Goal: Use online tool/utility: Utilize a website feature to perform a specific function

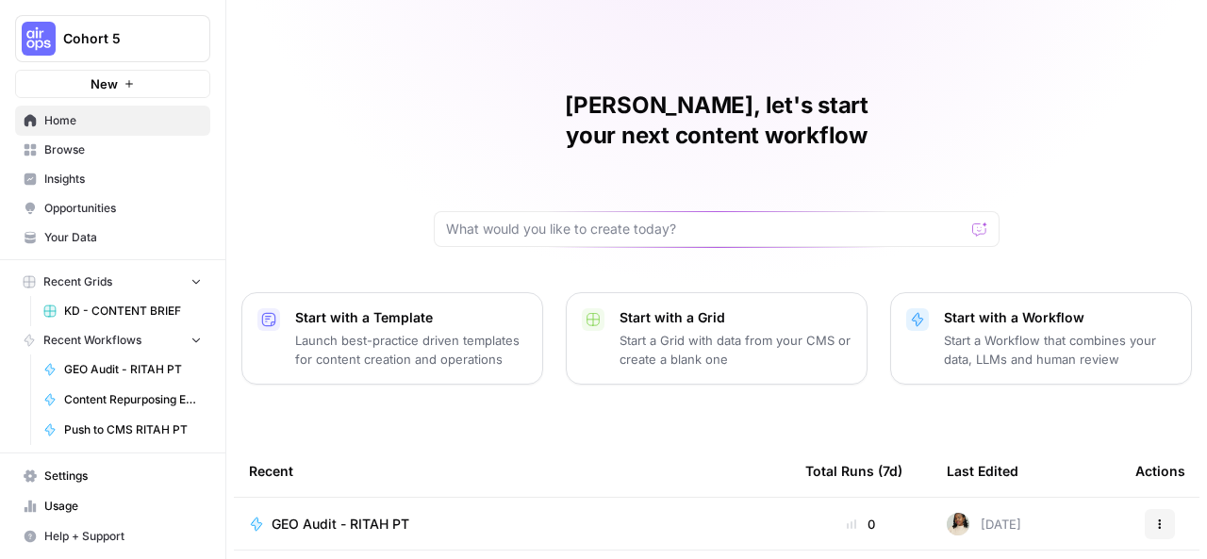
scroll to position [306, 0]
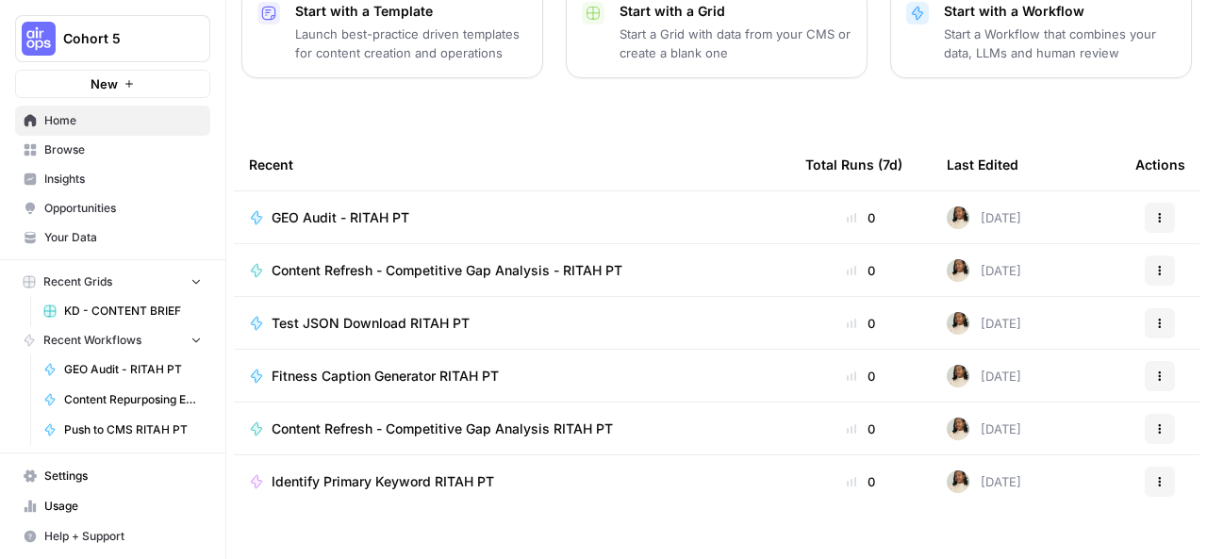
click at [142, 150] on span "Browse" at bounding box center [122, 149] width 157 height 17
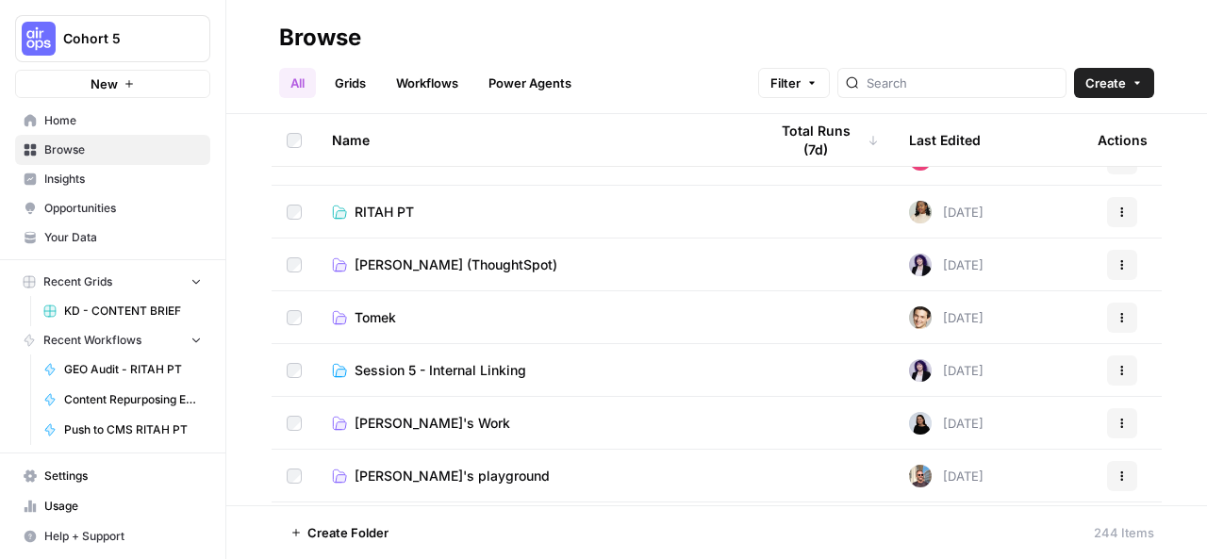
scroll to position [566, 0]
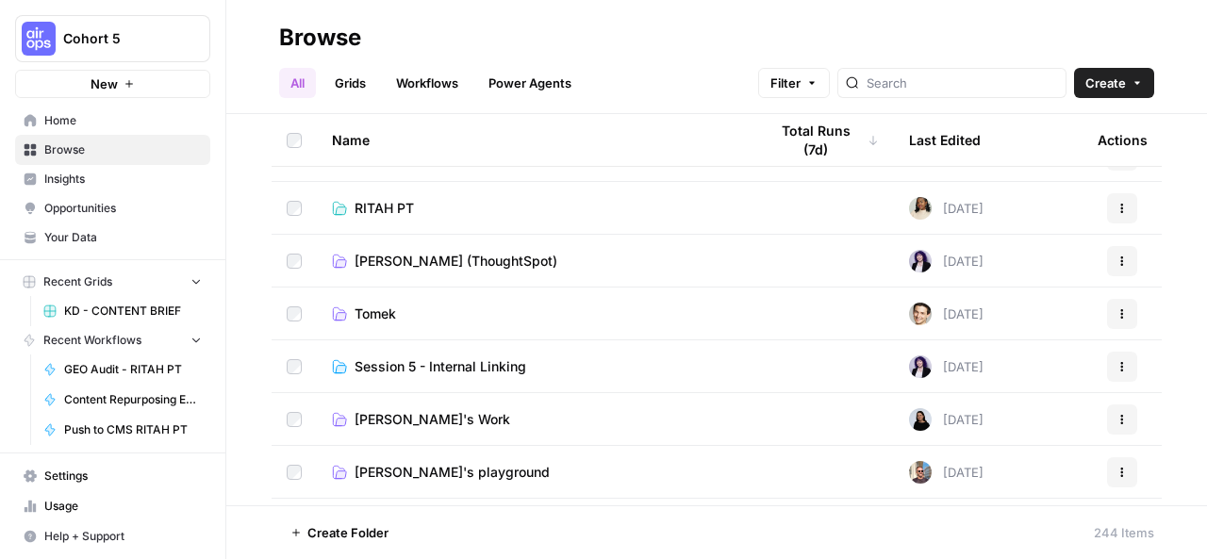
click at [462, 218] on td "RITAH PT" at bounding box center [535, 208] width 436 height 52
click at [381, 205] on span "RITAH PT" at bounding box center [384, 208] width 59 height 19
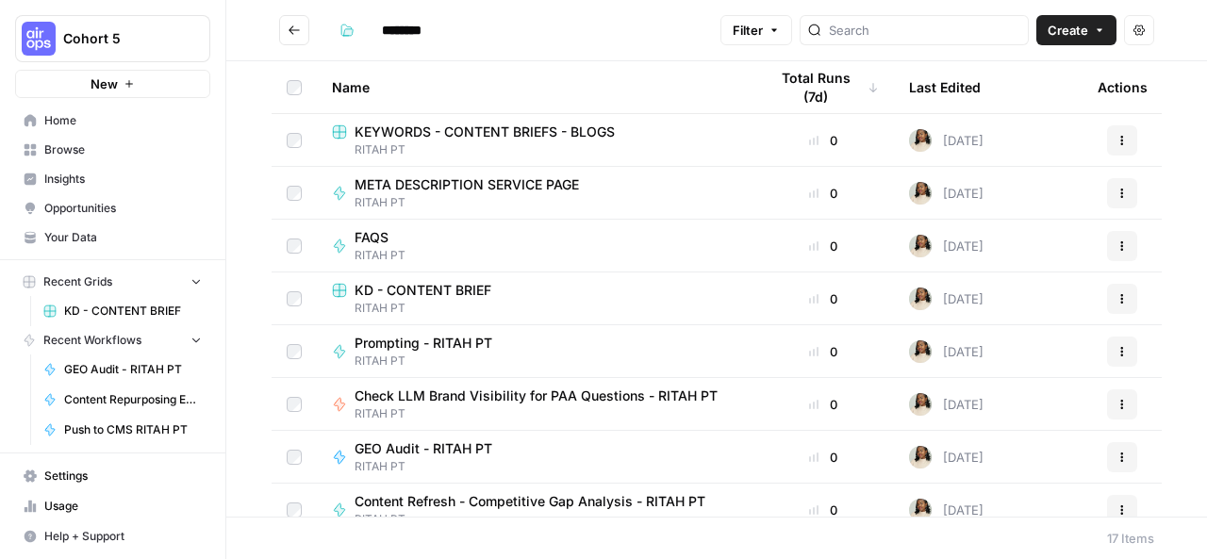
click at [476, 130] on span "KEYWORDS - CONTENT BRIEFS - BLOGS" at bounding box center [485, 132] width 260 height 19
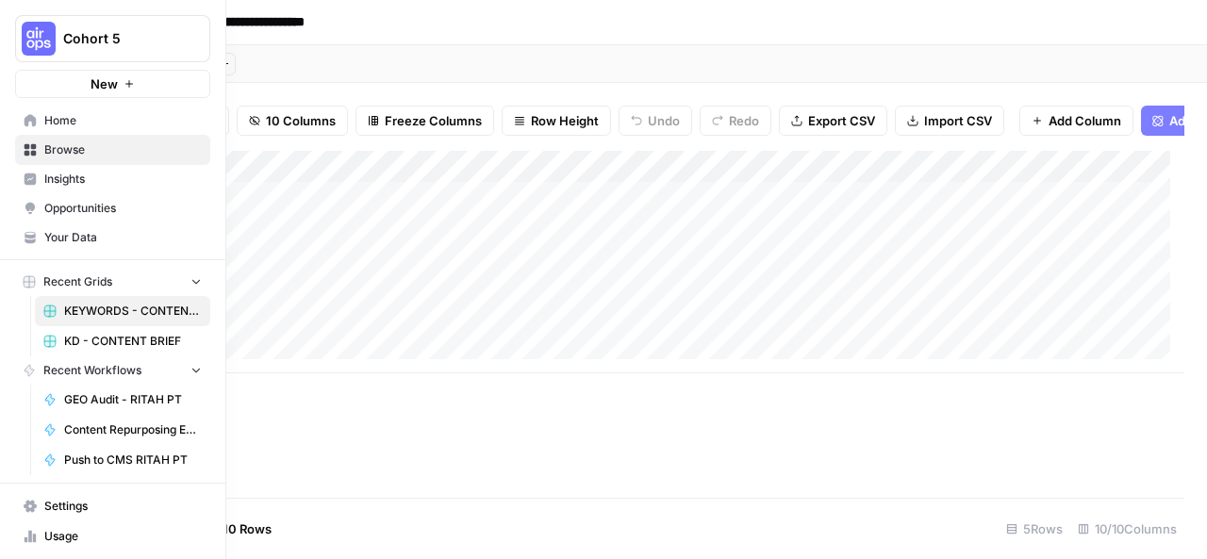
click at [190, 280] on icon "button" at bounding box center [196, 280] width 13 height 13
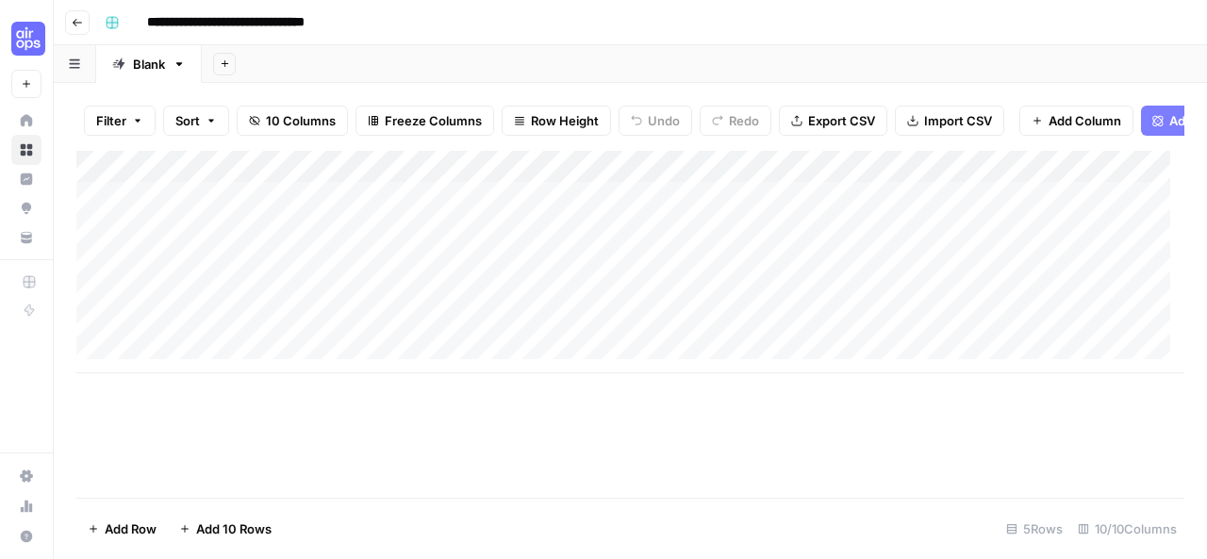
click at [74, 28] on button "Go back" at bounding box center [77, 22] width 25 height 25
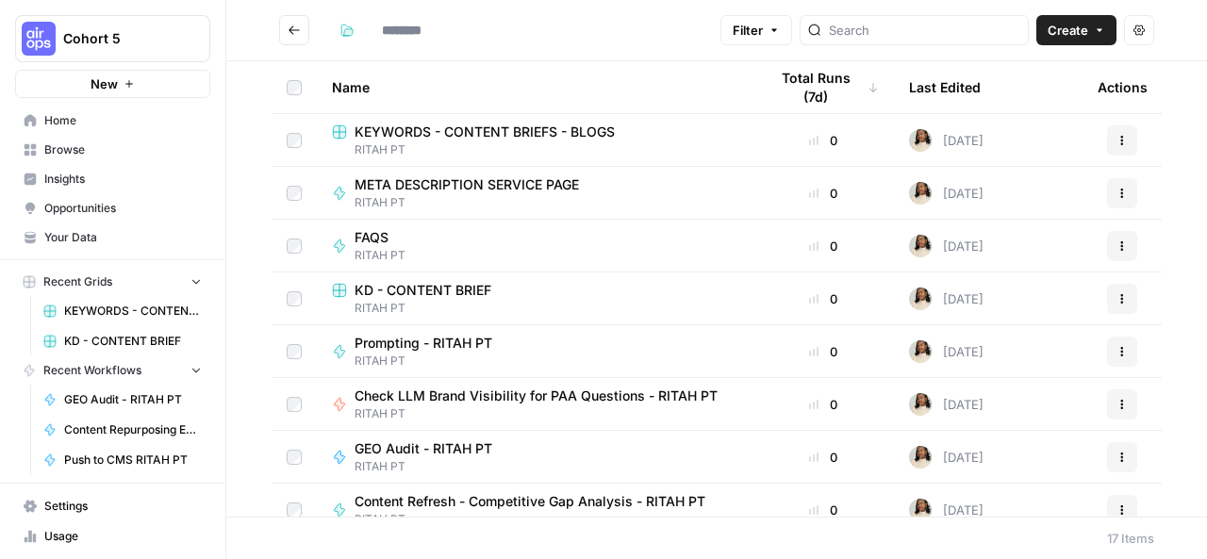
type input "********"
click at [432, 336] on span "Prompting - RITAH PT" at bounding box center [424, 343] width 138 height 19
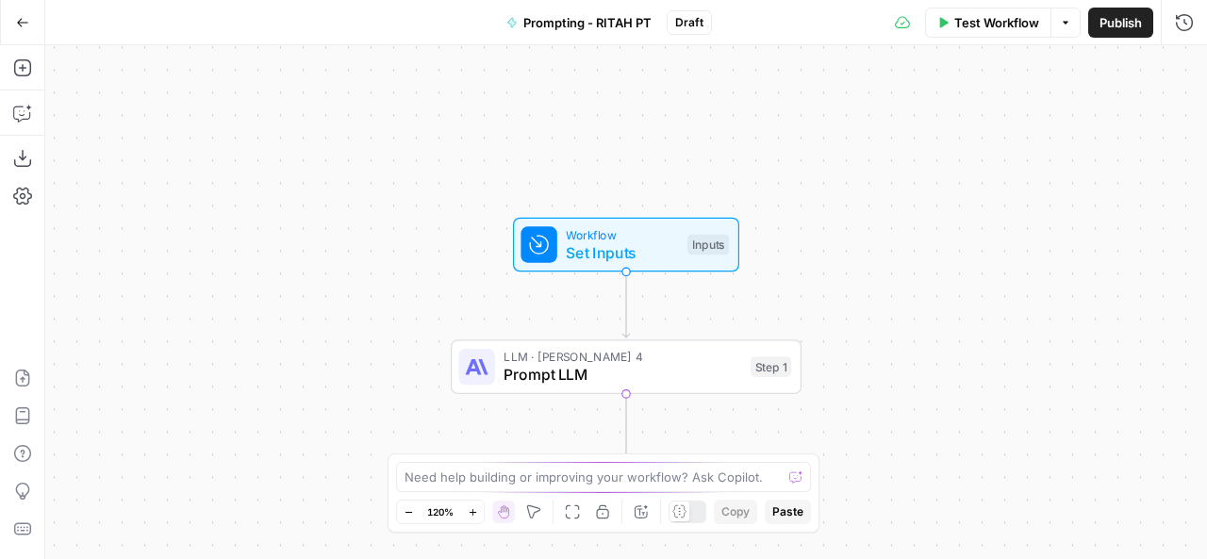
click at [21, 24] on icon "button" at bounding box center [22, 22] width 13 height 13
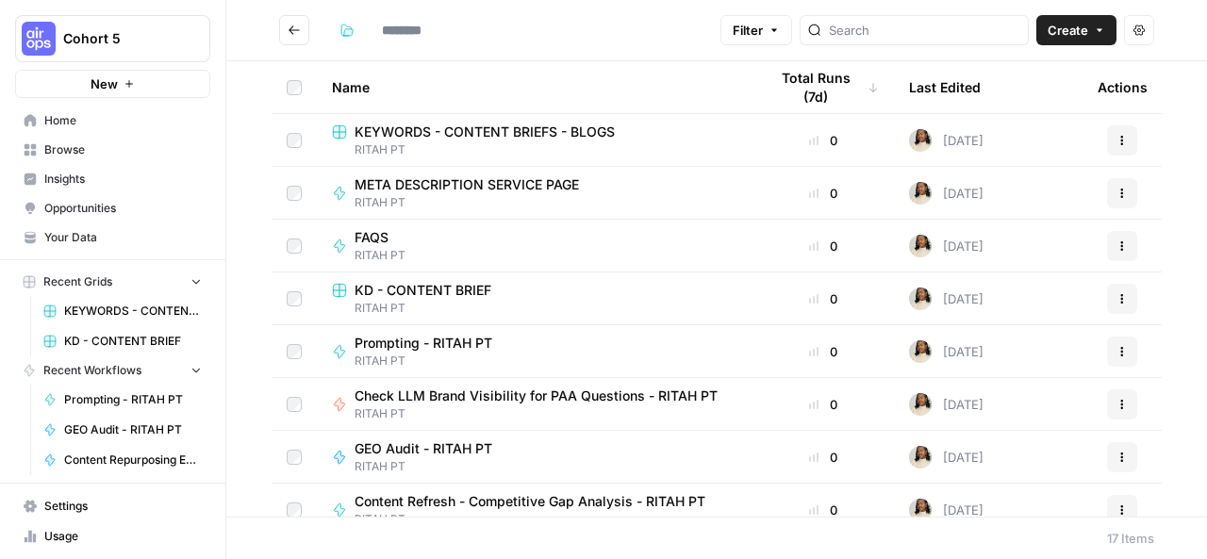
type input "********"
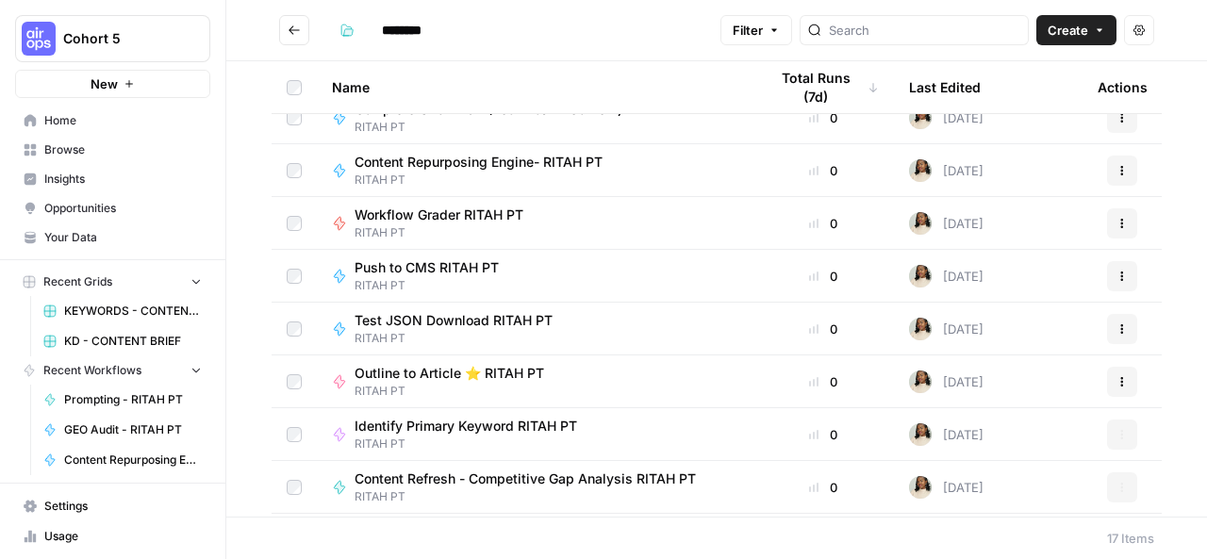
scroll to position [494, 0]
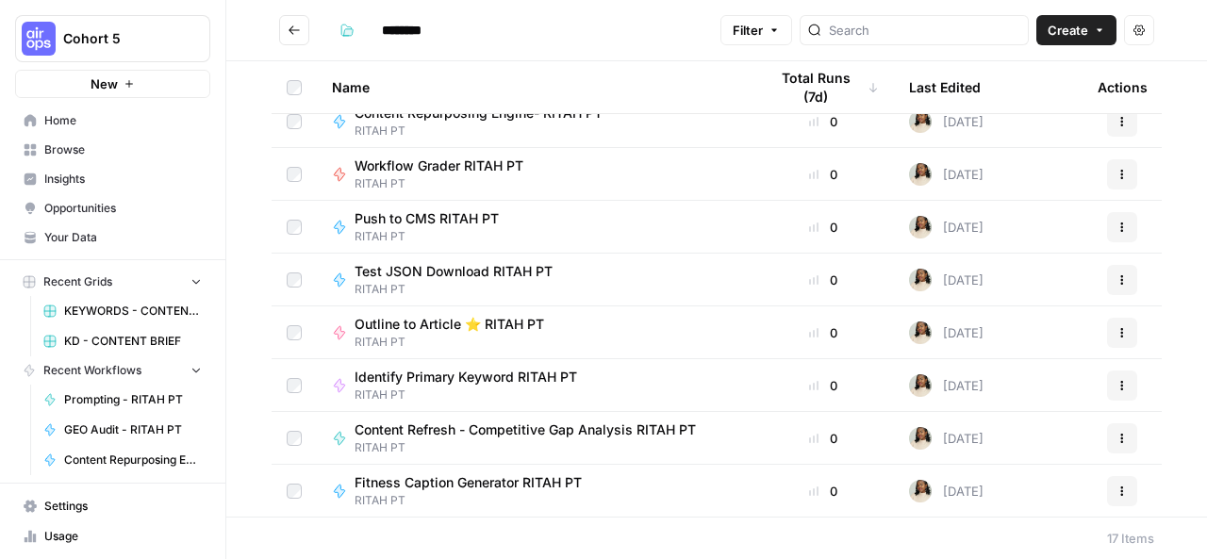
click at [469, 320] on span "Outline to Article ⭐️ RITAH PT" at bounding box center [450, 324] width 190 height 19
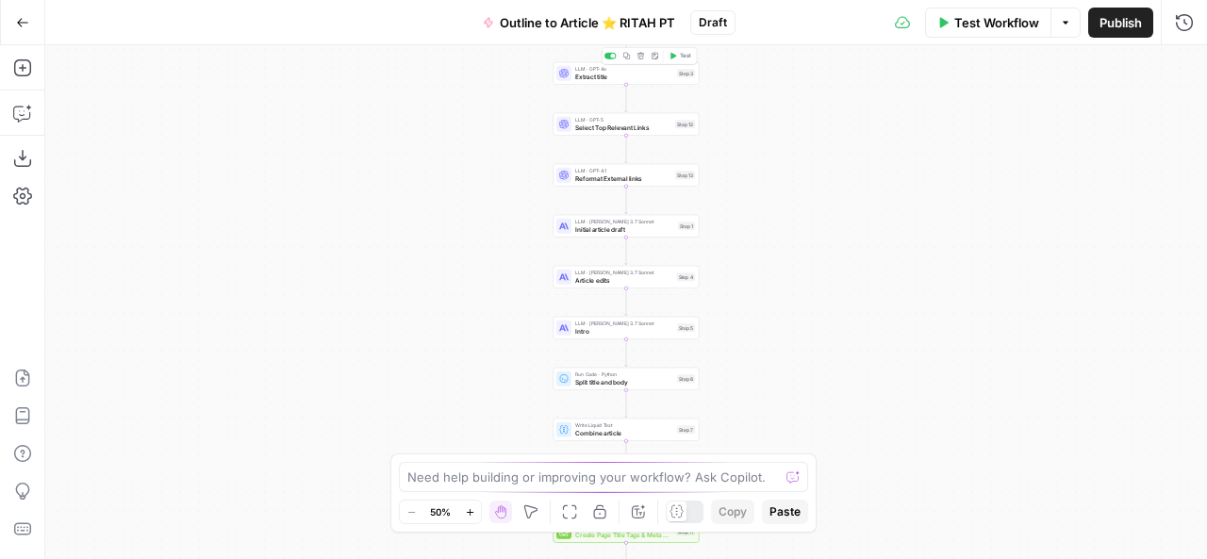
click at [629, 77] on span "Extract title" at bounding box center [624, 76] width 98 height 9
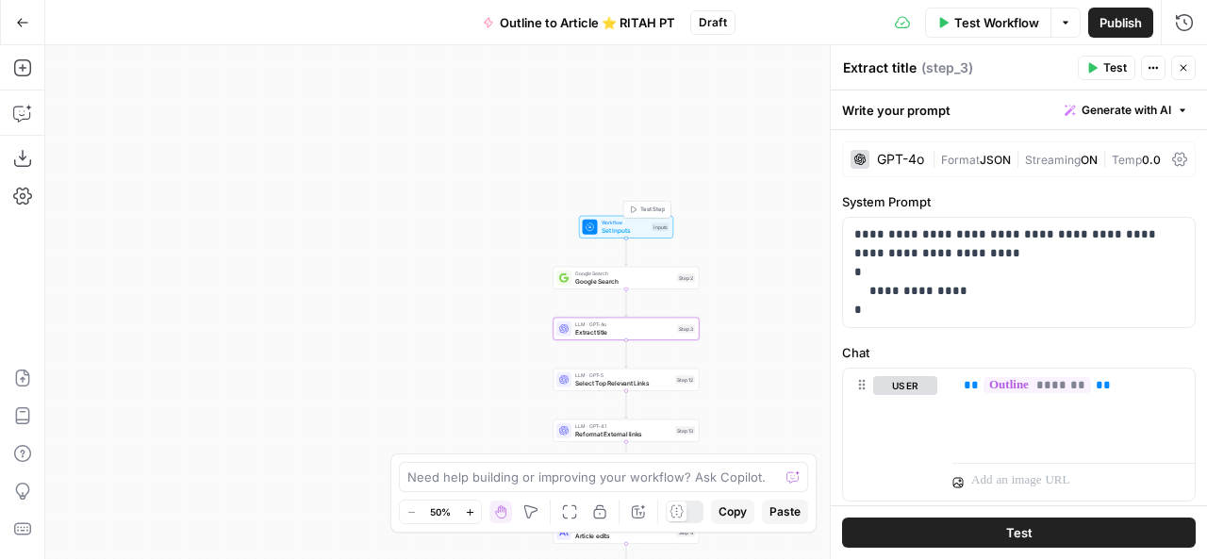
click at [630, 229] on span "Set Inputs" at bounding box center [625, 229] width 47 height 9
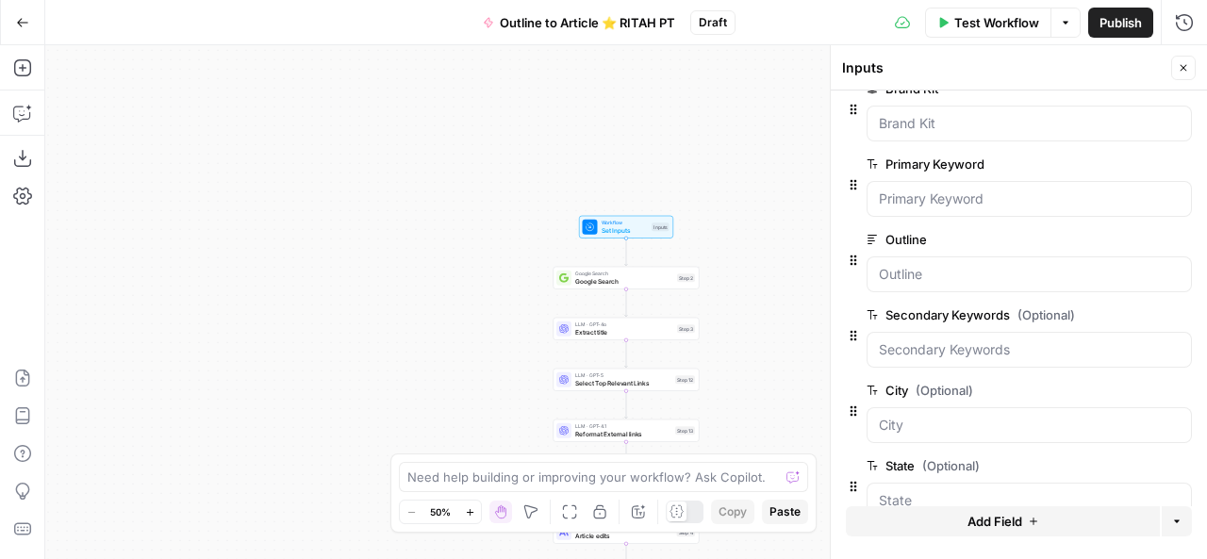
scroll to position [62, 0]
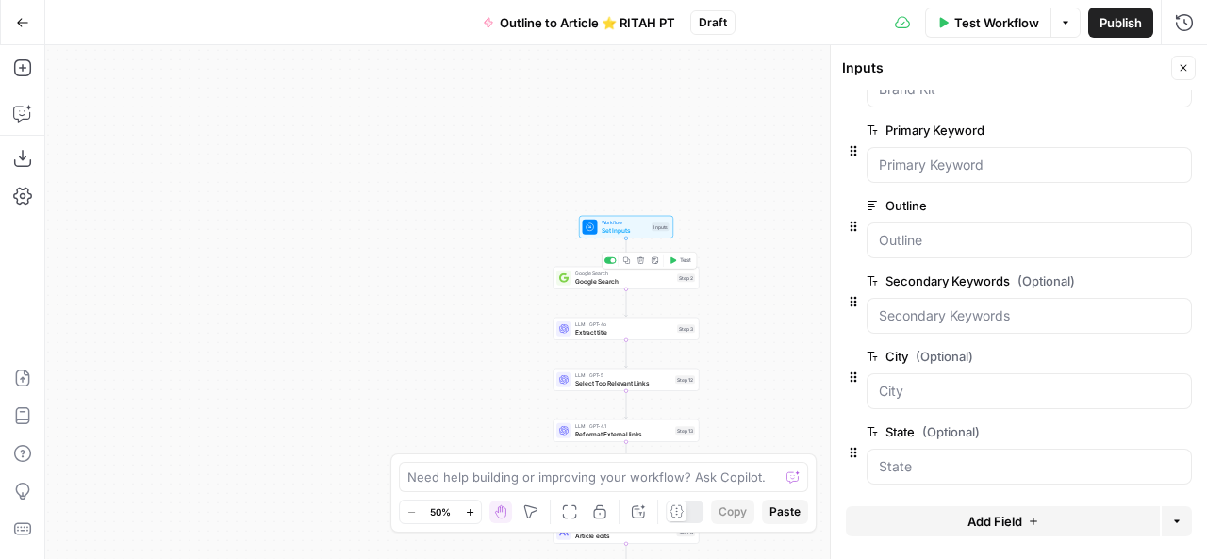
click at [617, 280] on span "Google Search" at bounding box center [624, 280] width 98 height 9
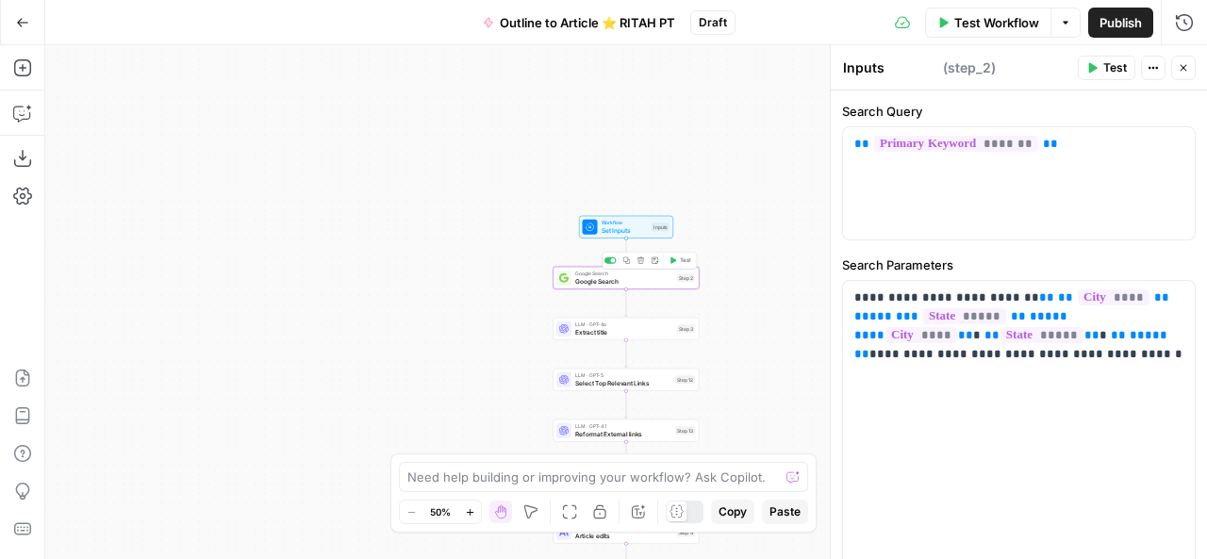
type textarea "Google Search"
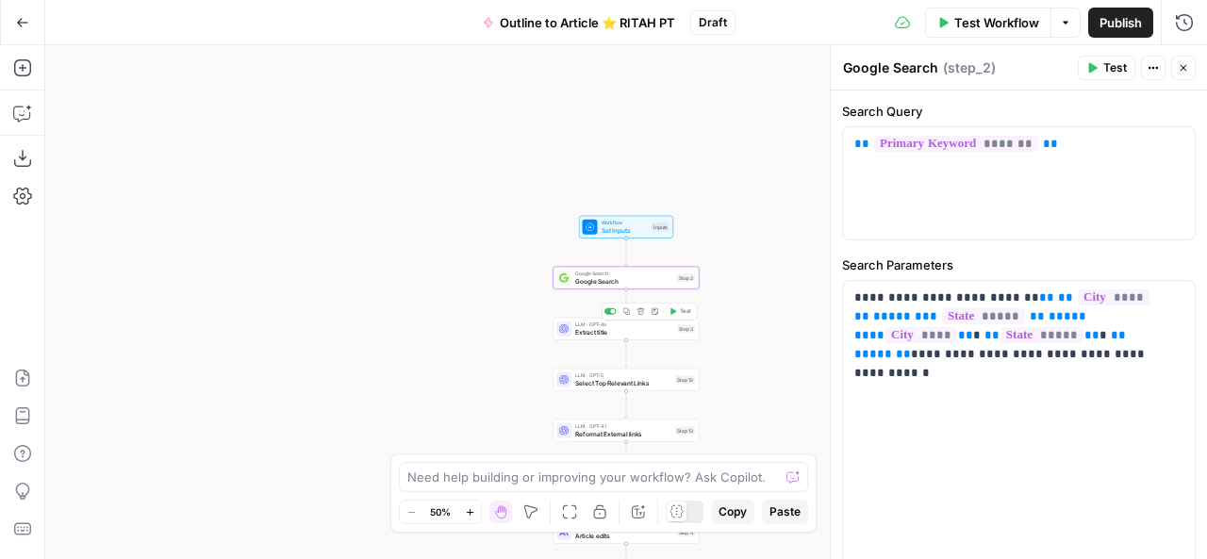
click at [624, 330] on span "Extract title" at bounding box center [624, 331] width 98 height 9
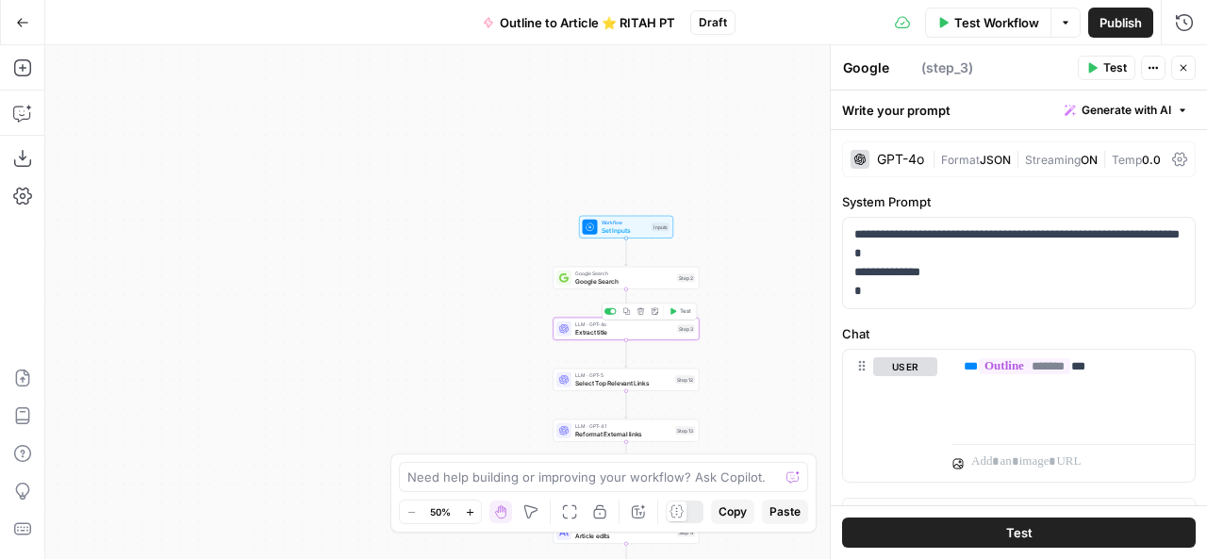
type textarea "Extract title"
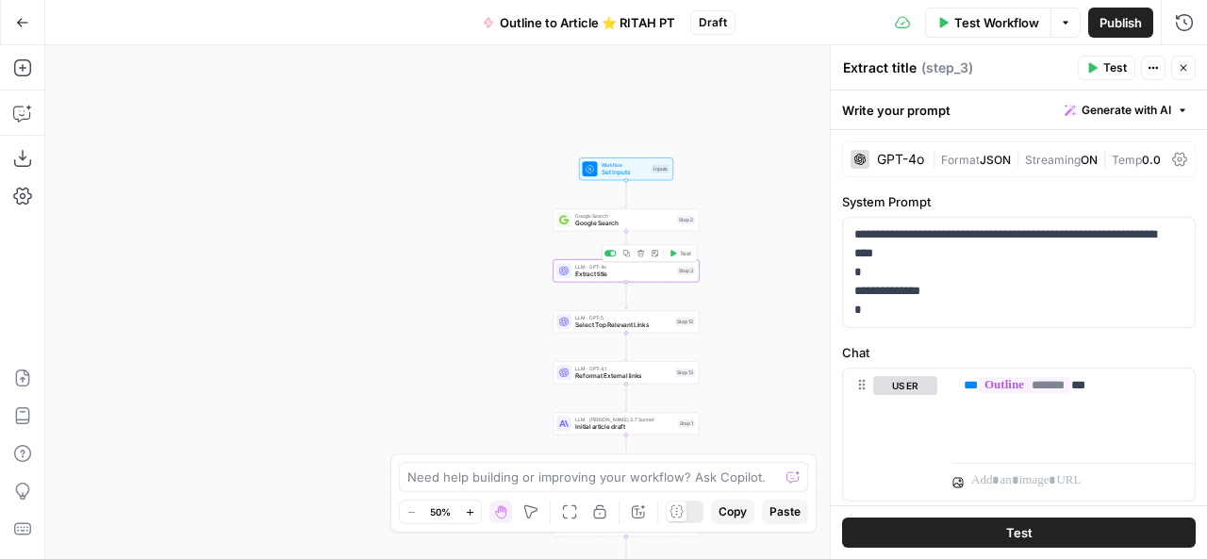
click at [624, 330] on div "LLM · GPT-5 Select Top Relevant Links Step 12" at bounding box center [627, 321] width 146 height 23
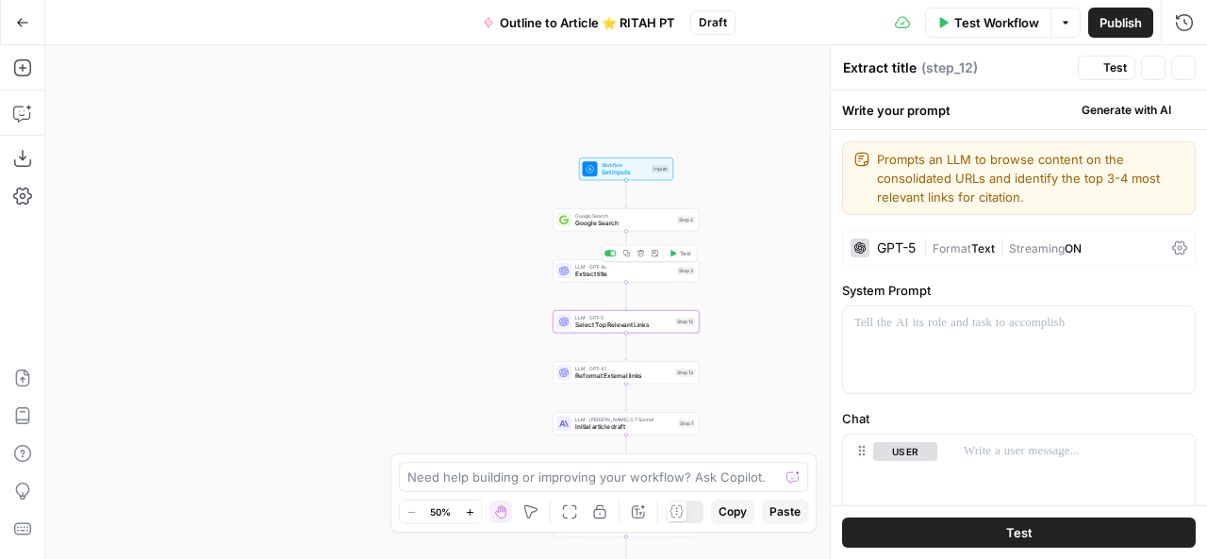
type textarea "Select Top Relevant Links"
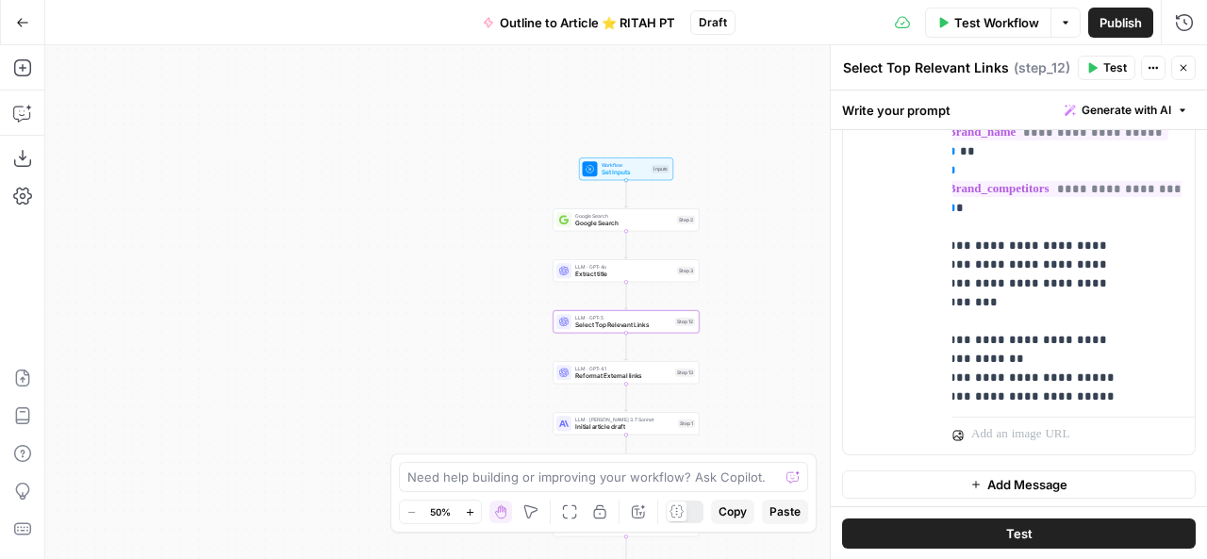
scroll to position [279, 0]
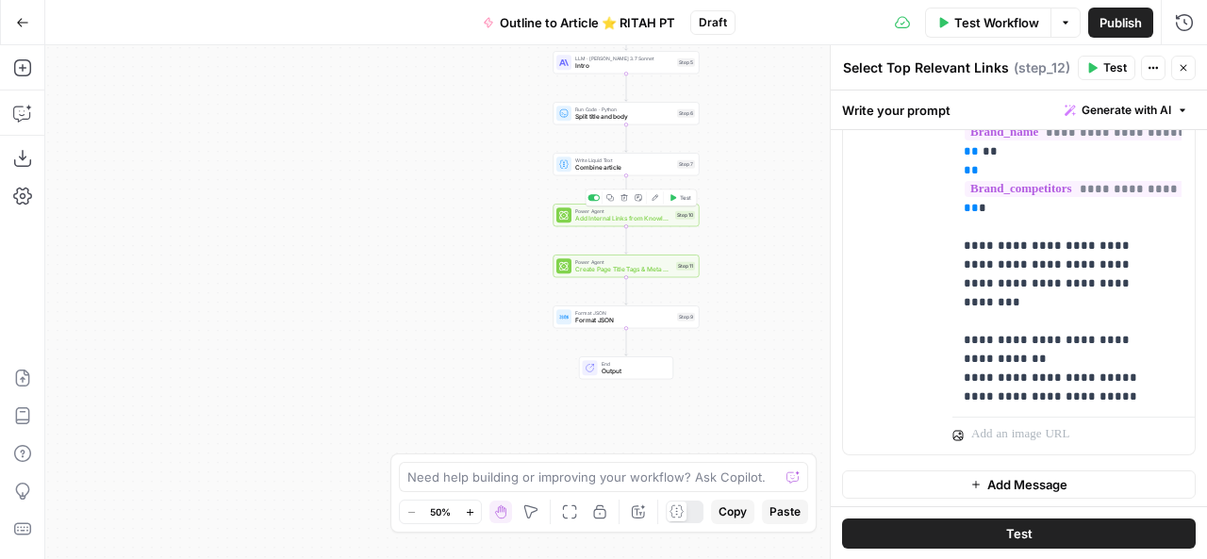
click at [600, 217] on span "Add Internal Links from Knowledge Base - Fork" at bounding box center [623, 218] width 96 height 9
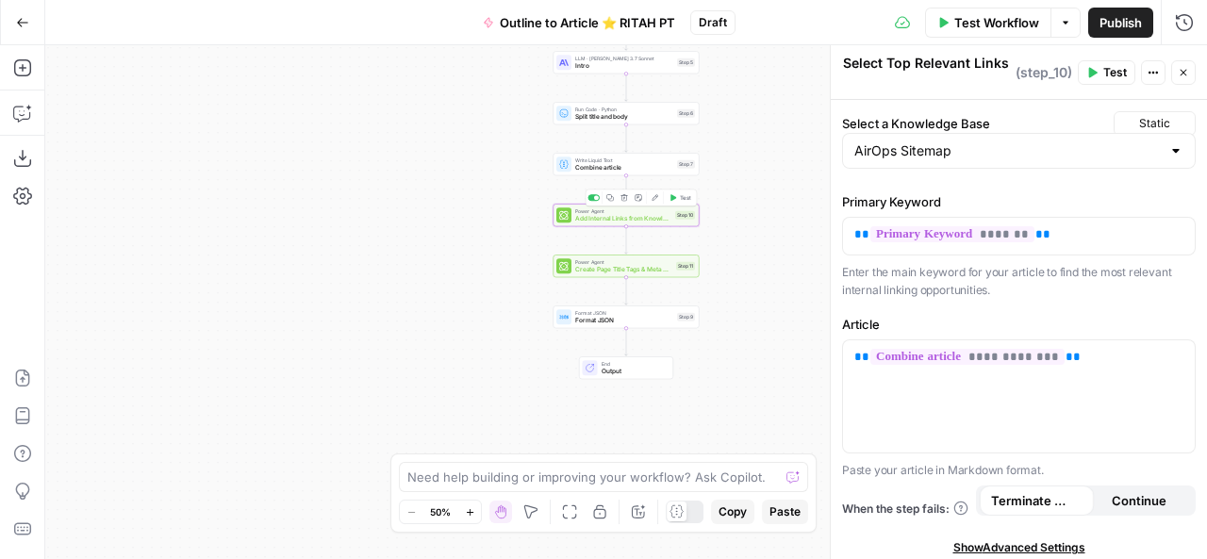
type textarea "Add Internal Links from Knowledge Base - Fork"
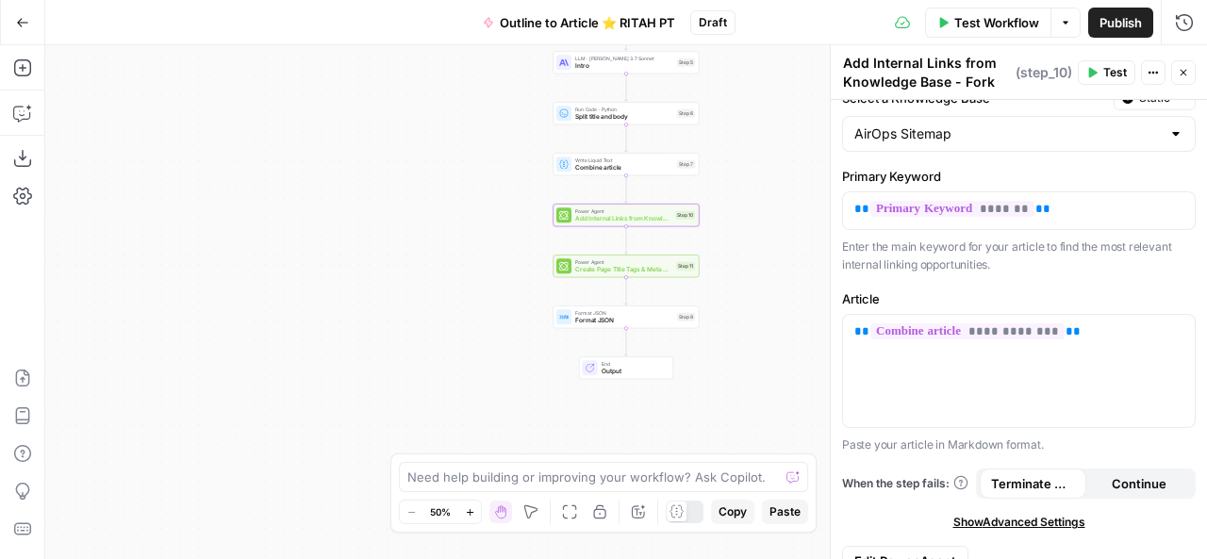
scroll to position [0, 0]
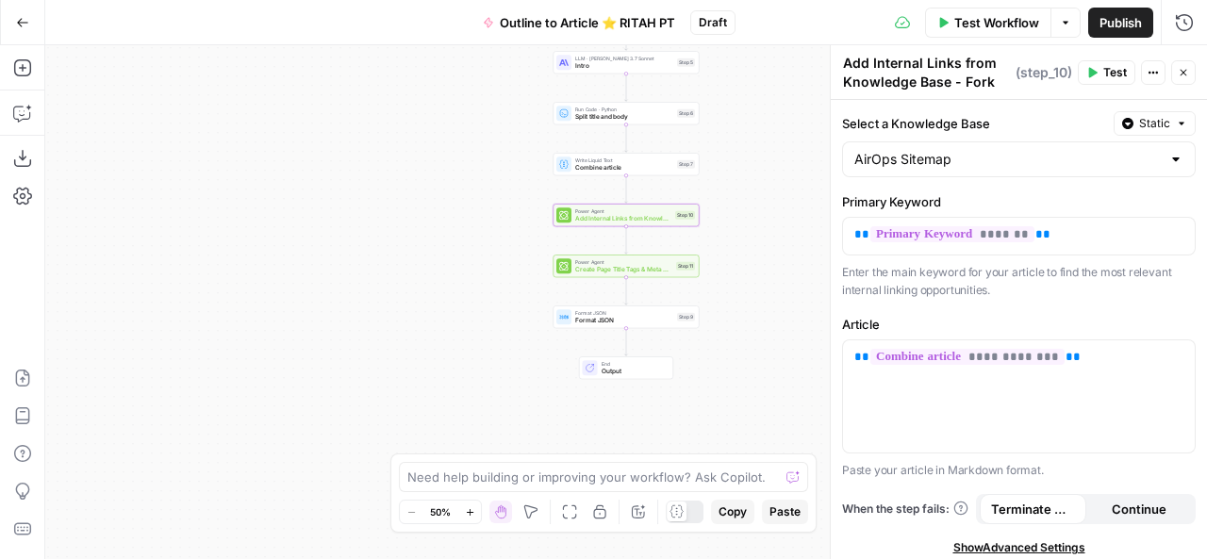
click at [1168, 159] on div at bounding box center [1175, 159] width 15 height 19
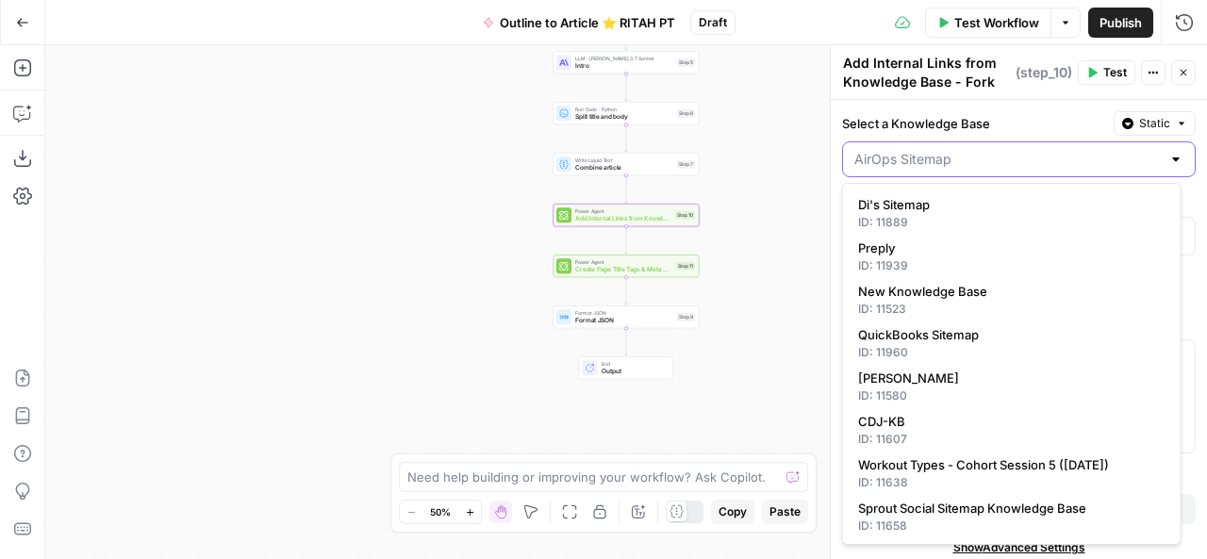
click at [945, 152] on input "Select a Knowledge Base" at bounding box center [1007, 159] width 306 height 19
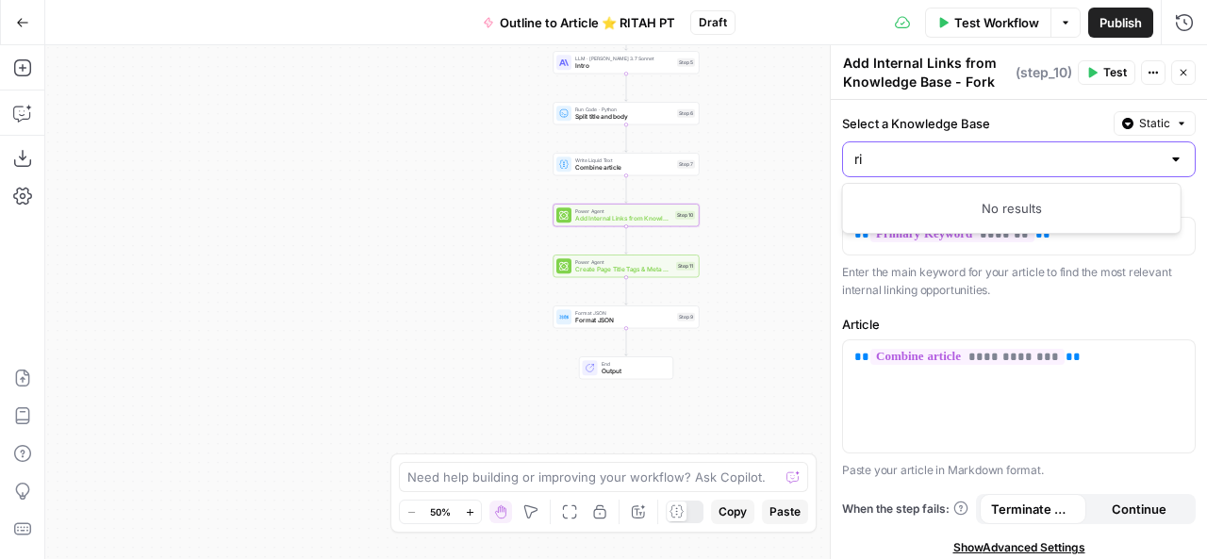
type input "r"
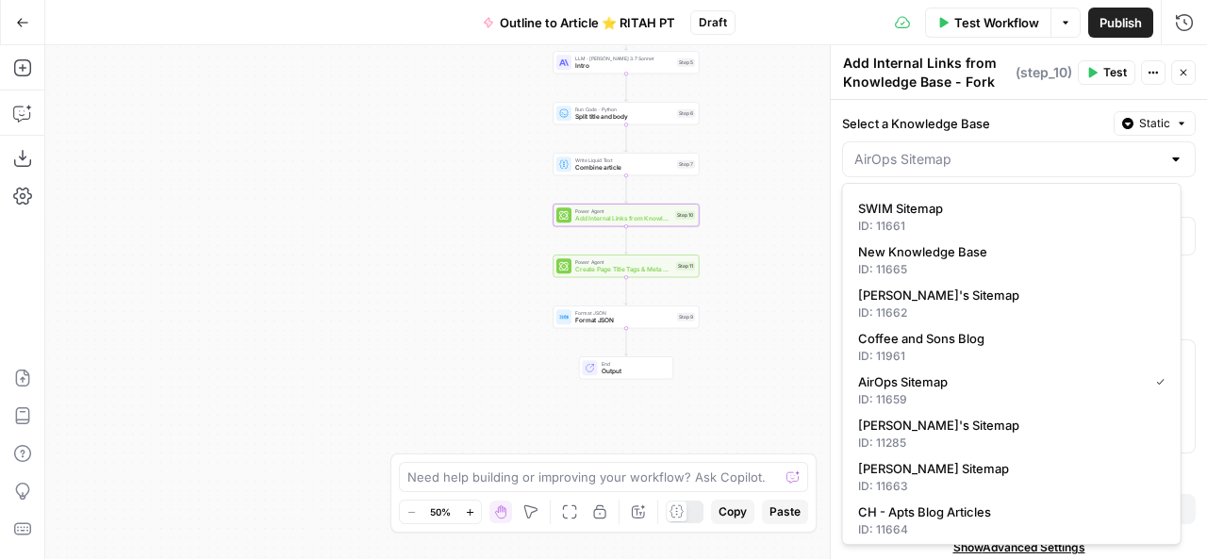
scroll to position [392, 0]
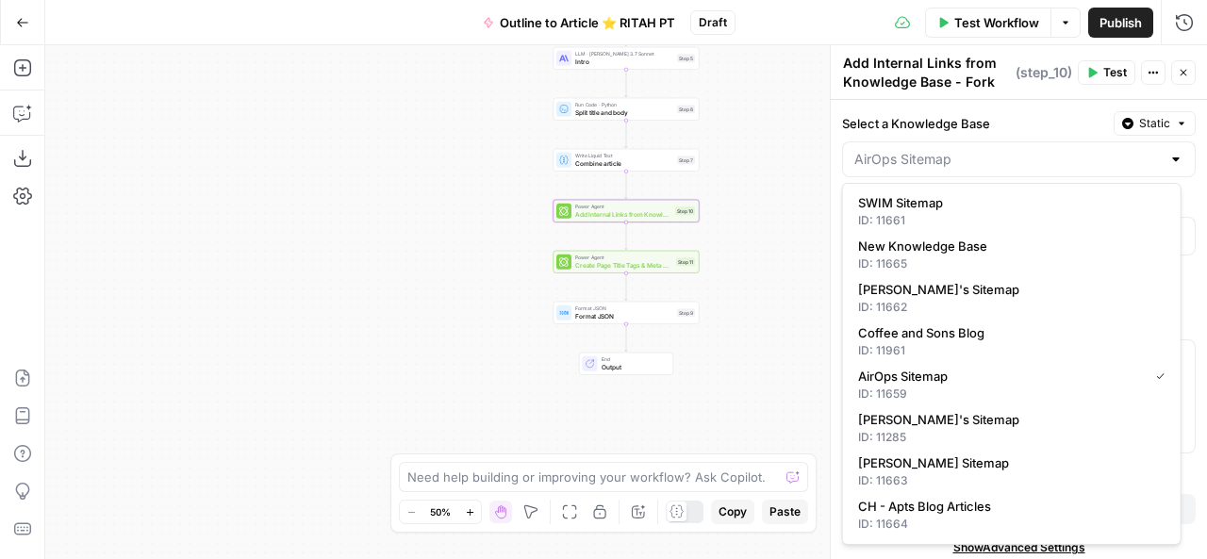
type input "AirOps Sitemap"
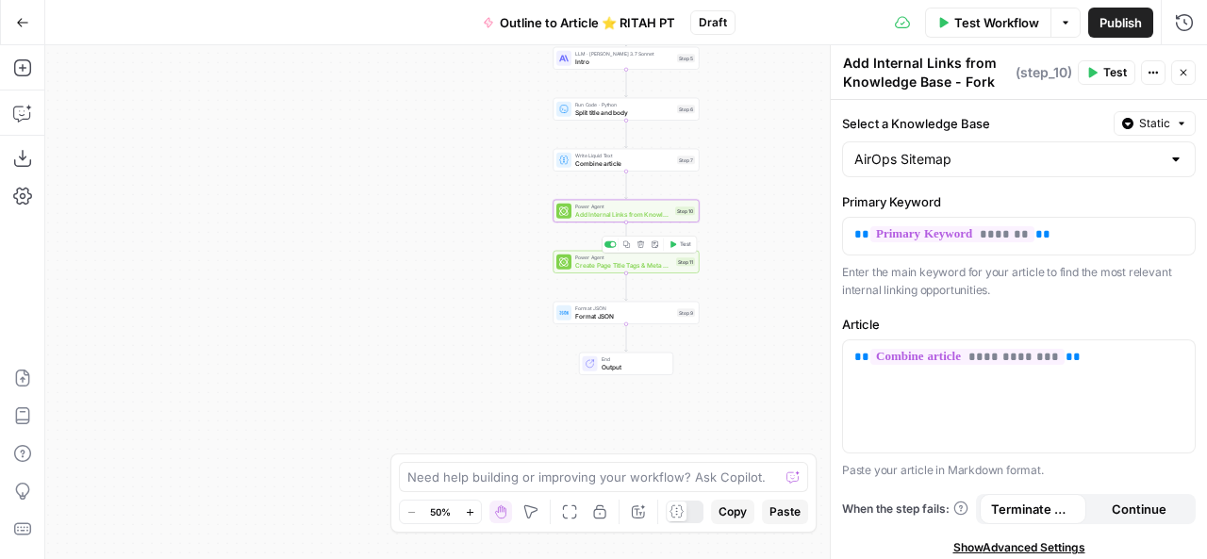
click at [603, 262] on span "Create Page Title Tags & Meta Descriptions" at bounding box center [623, 264] width 97 height 9
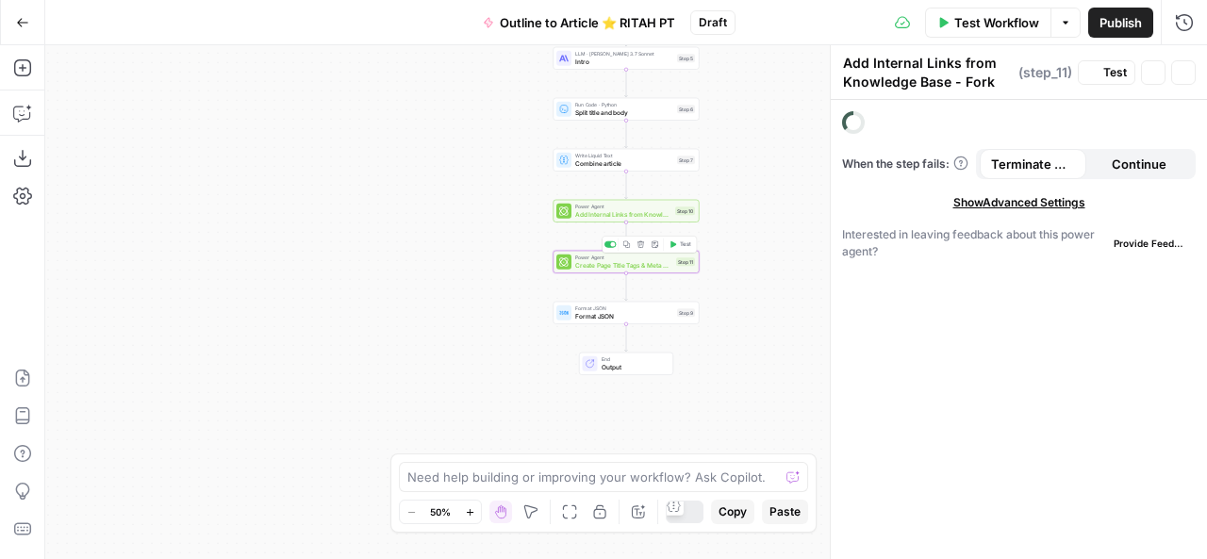
type textarea "Create Page Title Tags & Meta Descriptions"
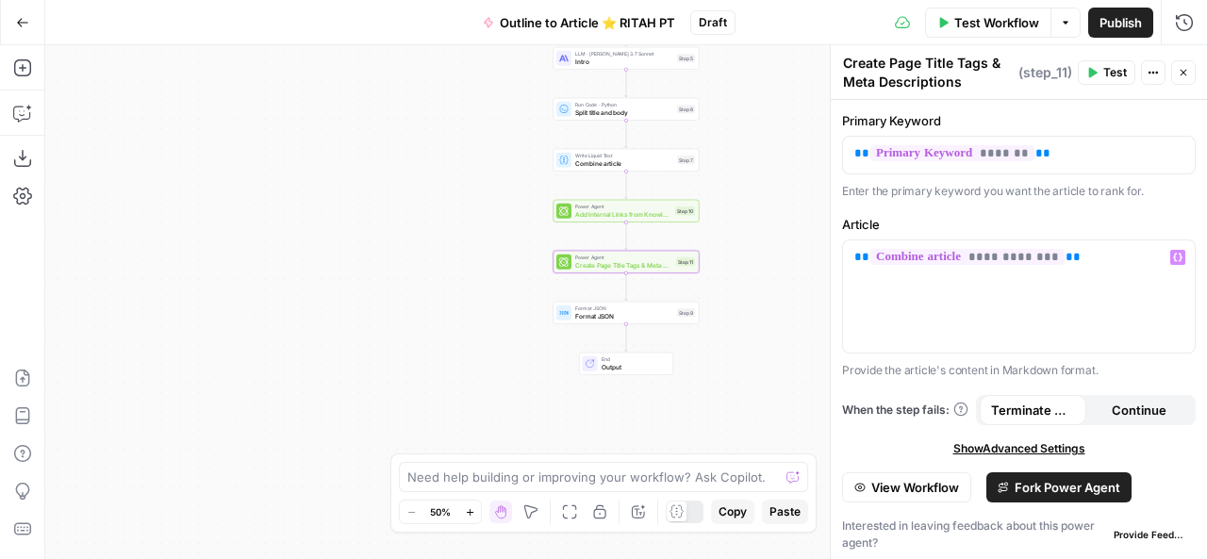
scroll to position [1, 0]
click at [919, 482] on span "View Workflow" at bounding box center [915, 486] width 88 height 19
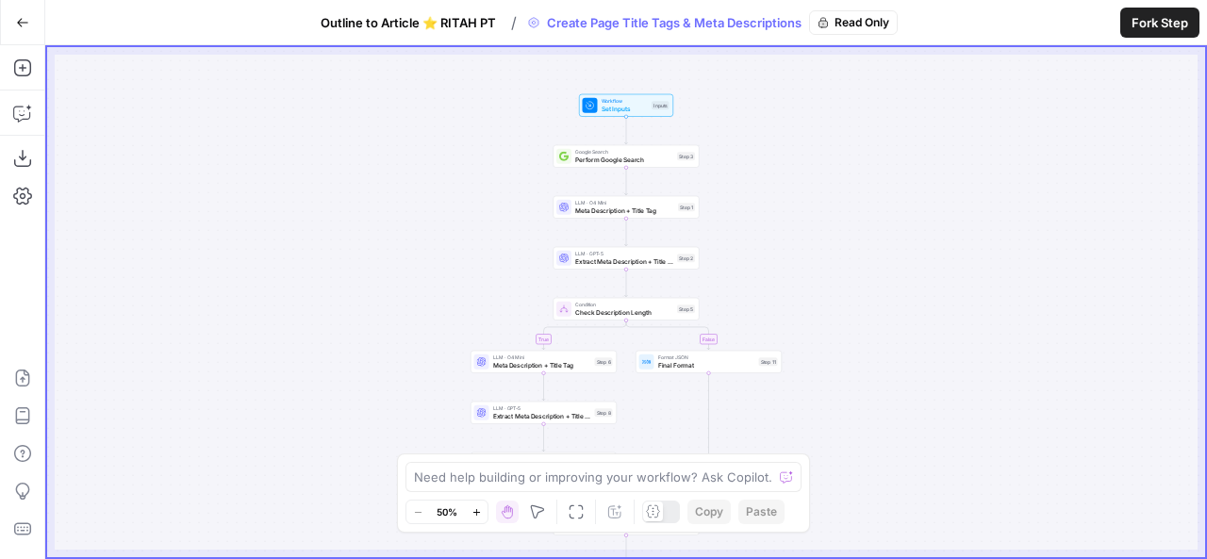
click at [623, 104] on span "Set Inputs" at bounding box center [625, 108] width 47 height 9
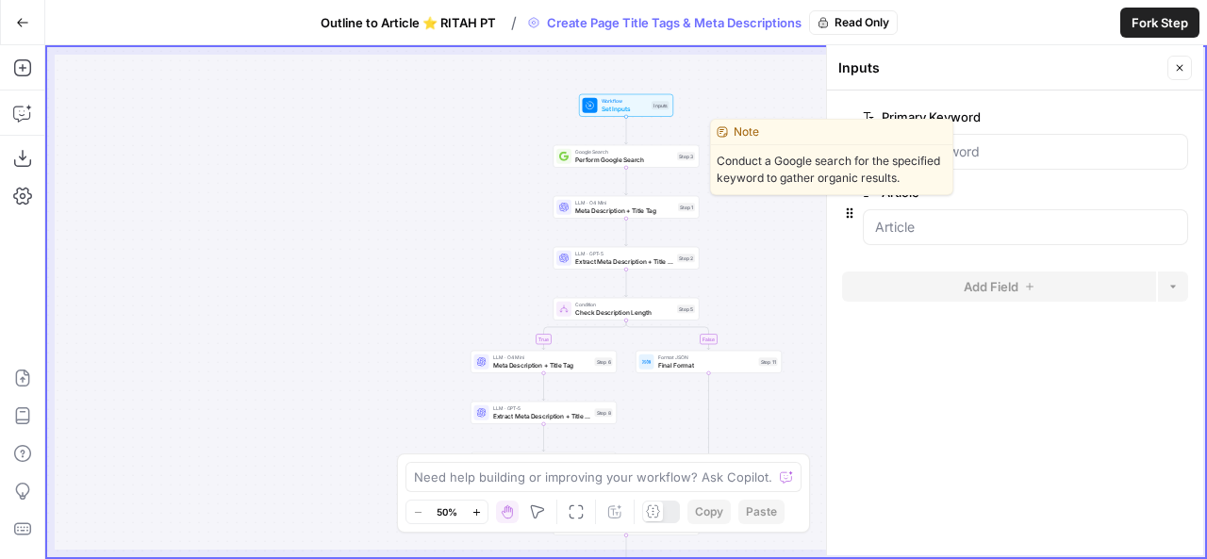
click at [624, 158] on span "Perform Google Search" at bounding box center [624, 159] width 98 height 9
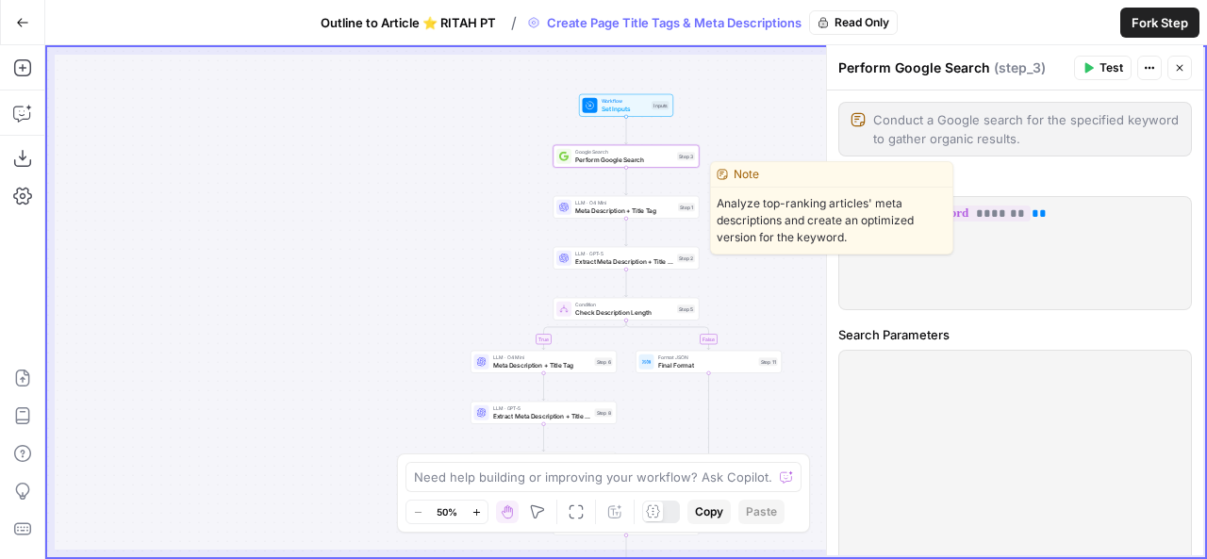
click at [607, 209] on span "Meta Description + Title Tag" at bounding box center [624, 210] width 99 height 9
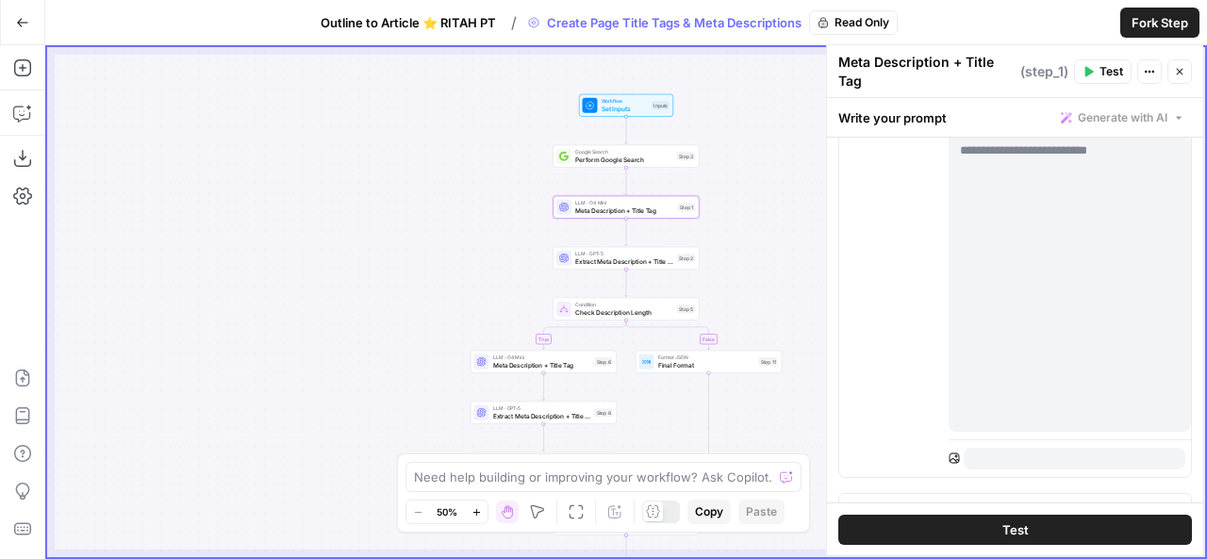
scroll to position [779, 0]
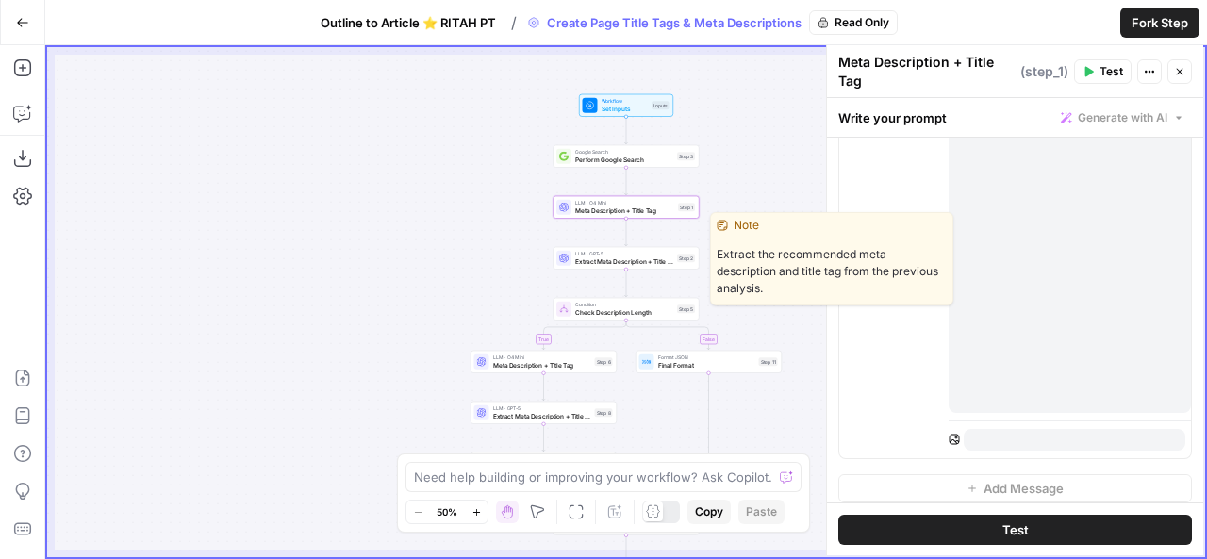
click at [622, 257] on span "Extract Meta Description + Title Tag" at bounding box center [624, 260] width 98 height 9
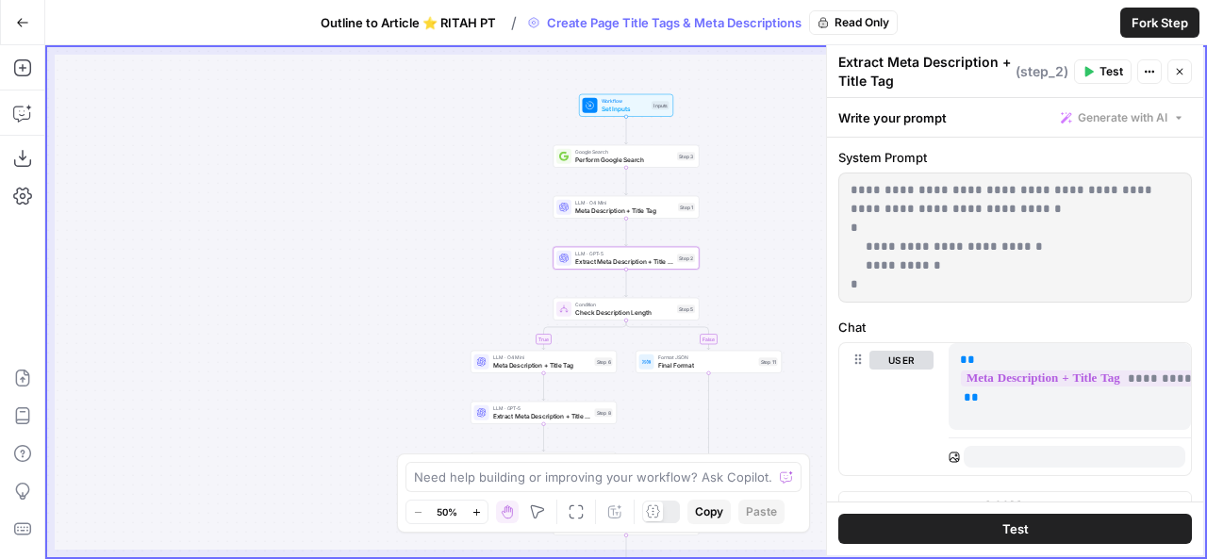
scroll to position [147, 0]
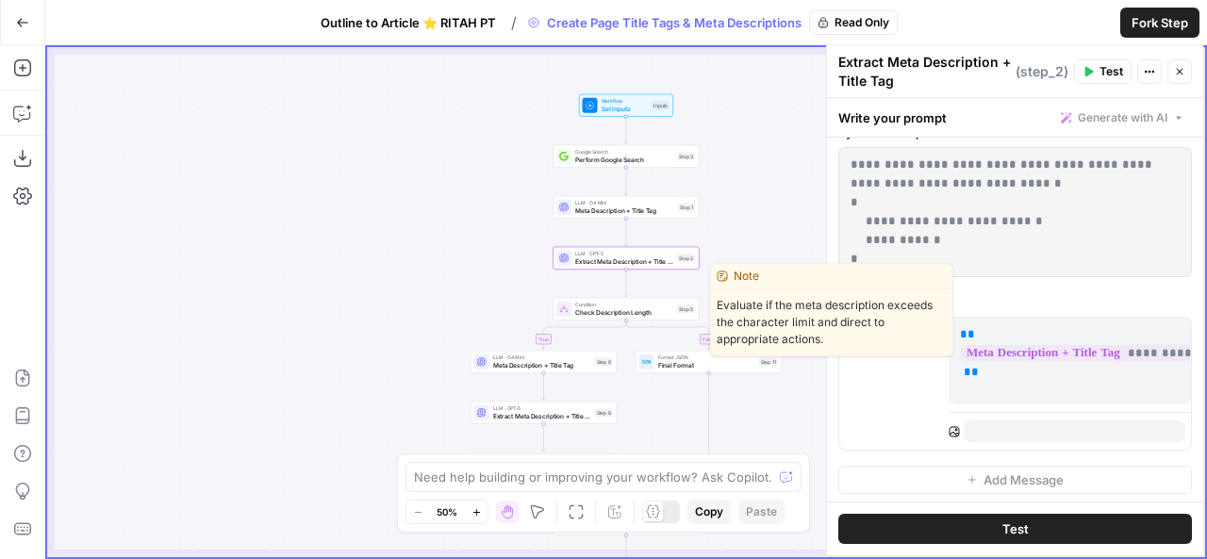
click at [629, 305] on span "Condition" at bounding box center [624, 305] width 98 height 8
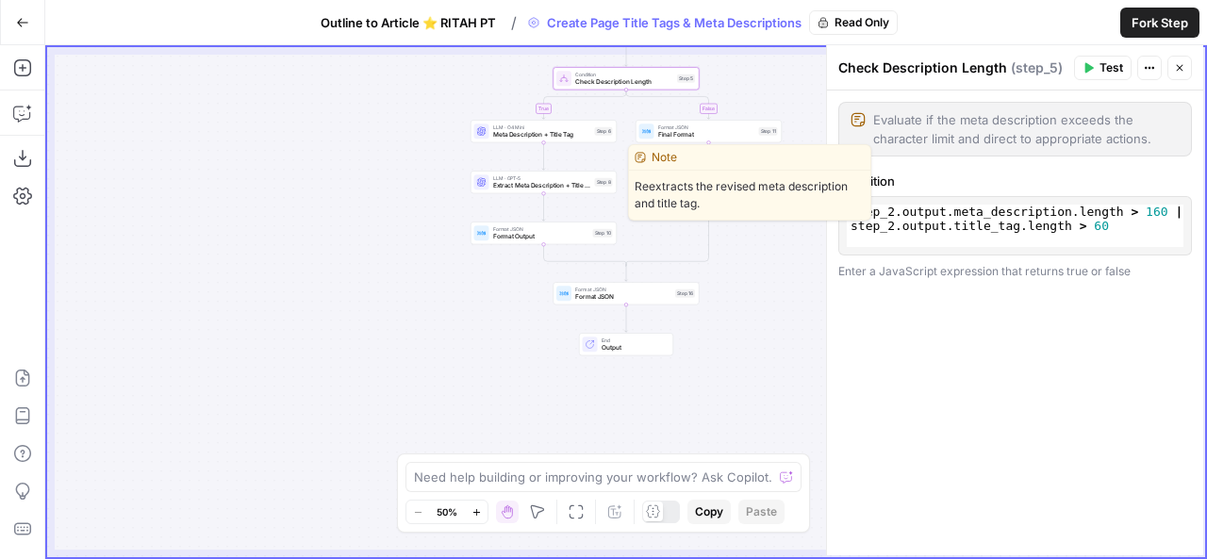
click at [528, 187] on span "Extract Meta Description + Title Tag" at bounding box center [542, 185] width 98 height 9
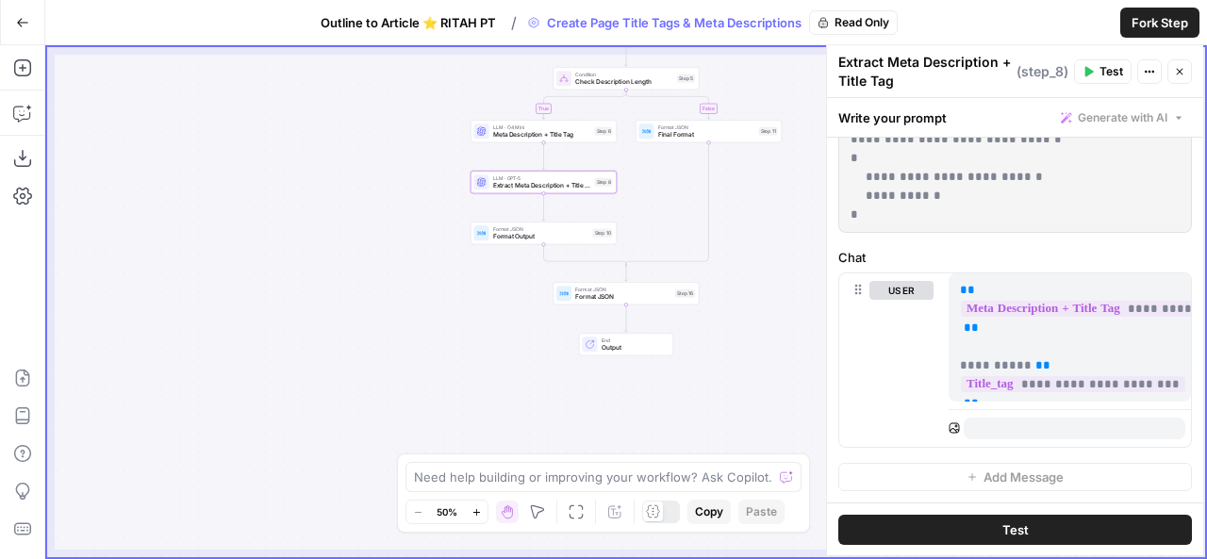
scroll to position [203, 0]
